Goal: Check status: Check status

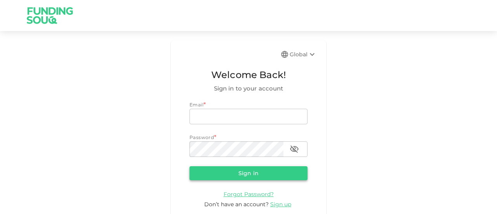
type input "[EMAIL_ADDRESS][DOMAIN_NAME]"
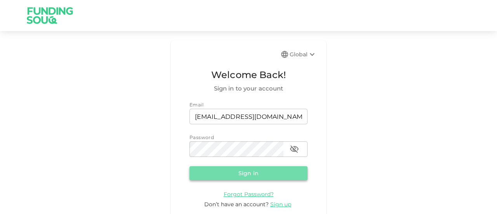
click at [251, 175] on button "Sign in" at bounding box center [249, 173] width 118 height 14
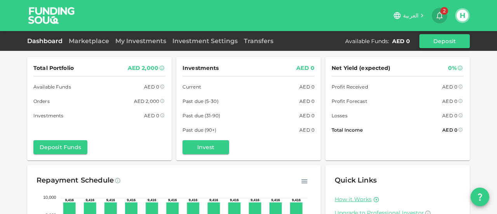
click at [437, 11] on icon "button" at bounding box center [439, 15] width 9 height 9
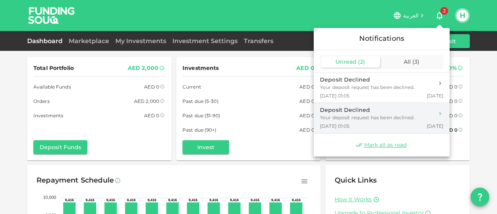
click at [351, 117] on div "Your deposit request has been declined." at bounding box center [367, 117] width 95 height 7
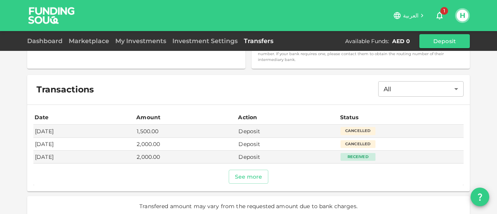
scroll to position [235, 0]
click at [246, 170] on button "See more" at bounding box center [249, 176] width 40 height 14
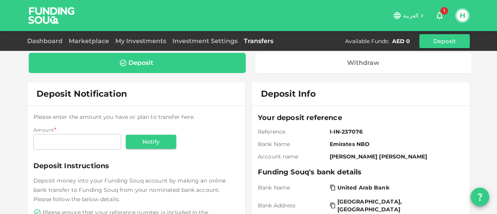
scroll to position [0, 0]
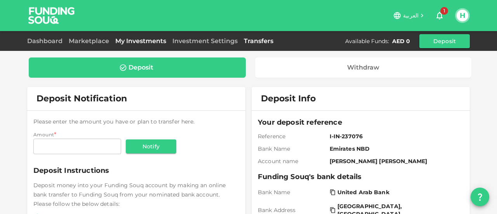
click at [137, 44] on link "My Investments" at bounding box center [140, 40] width 57 height 7
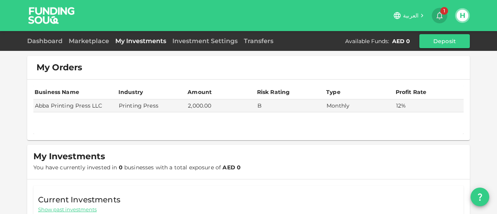
click at [440, 16] on icon "button" at bounding box center [439, 15] width 9 height 9
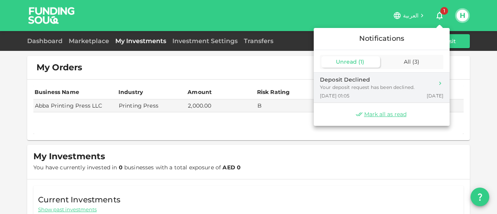
click at [371, 86] on div "Your deposit request has been declined." at bounding box center [367, 87] width 95 height 7
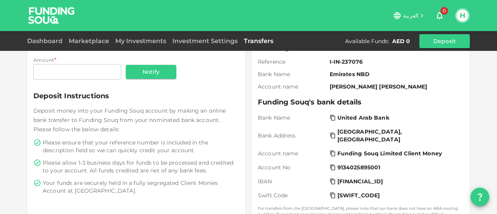
scroll to position [54, 0]
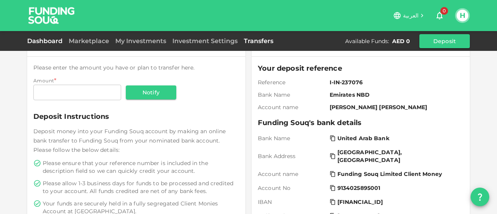
click at [40, 40] on link "Dashboard" at bounding box center [46, 40] width 38 height 7
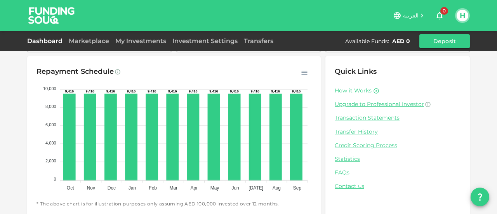
scroll to position [110, 0]
